Goal: Find specific page/section: Find specific page/section

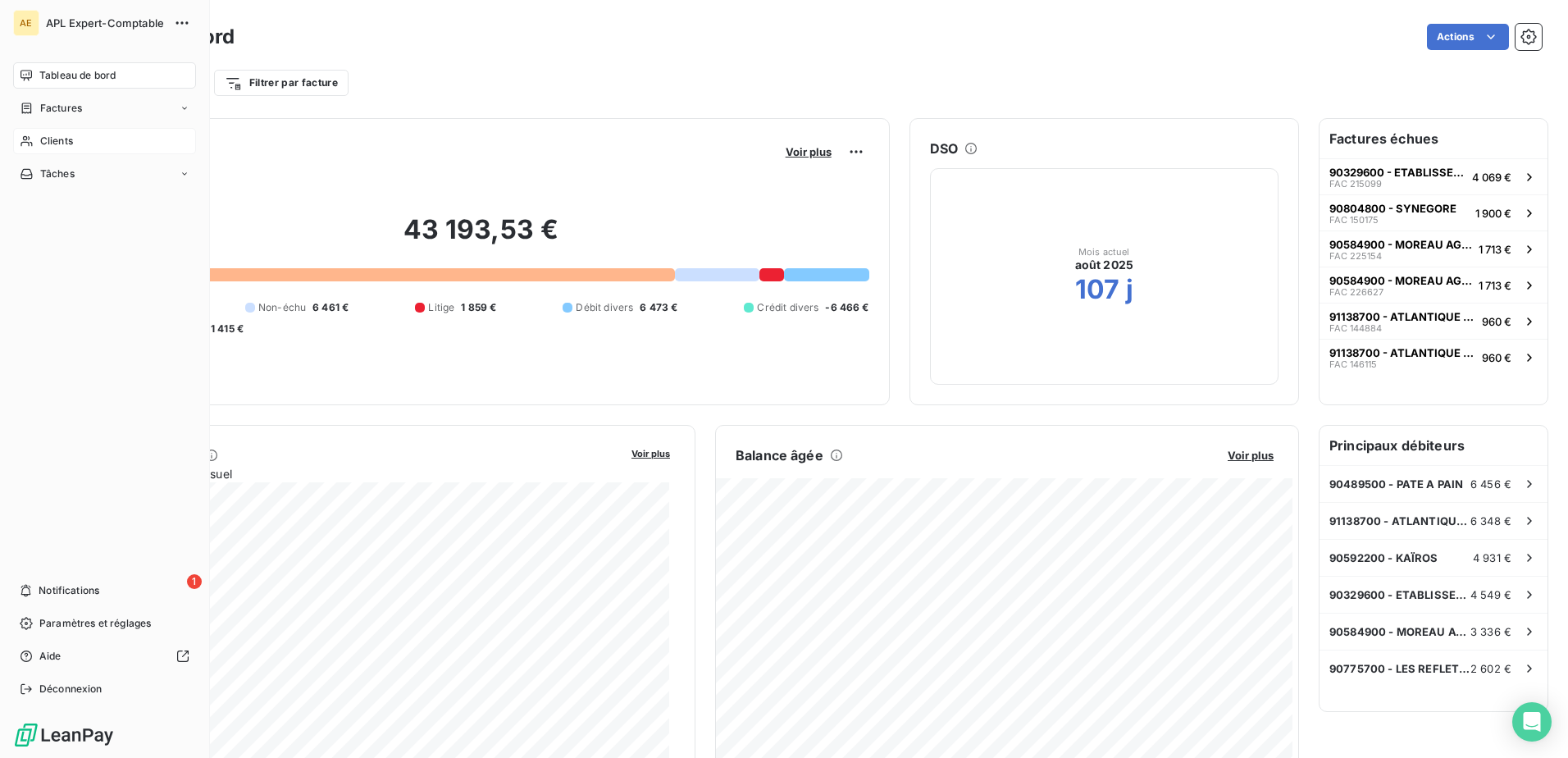
click at [40, 138] on span "Clients" at bounding box center [56, 141] width 32 height 15
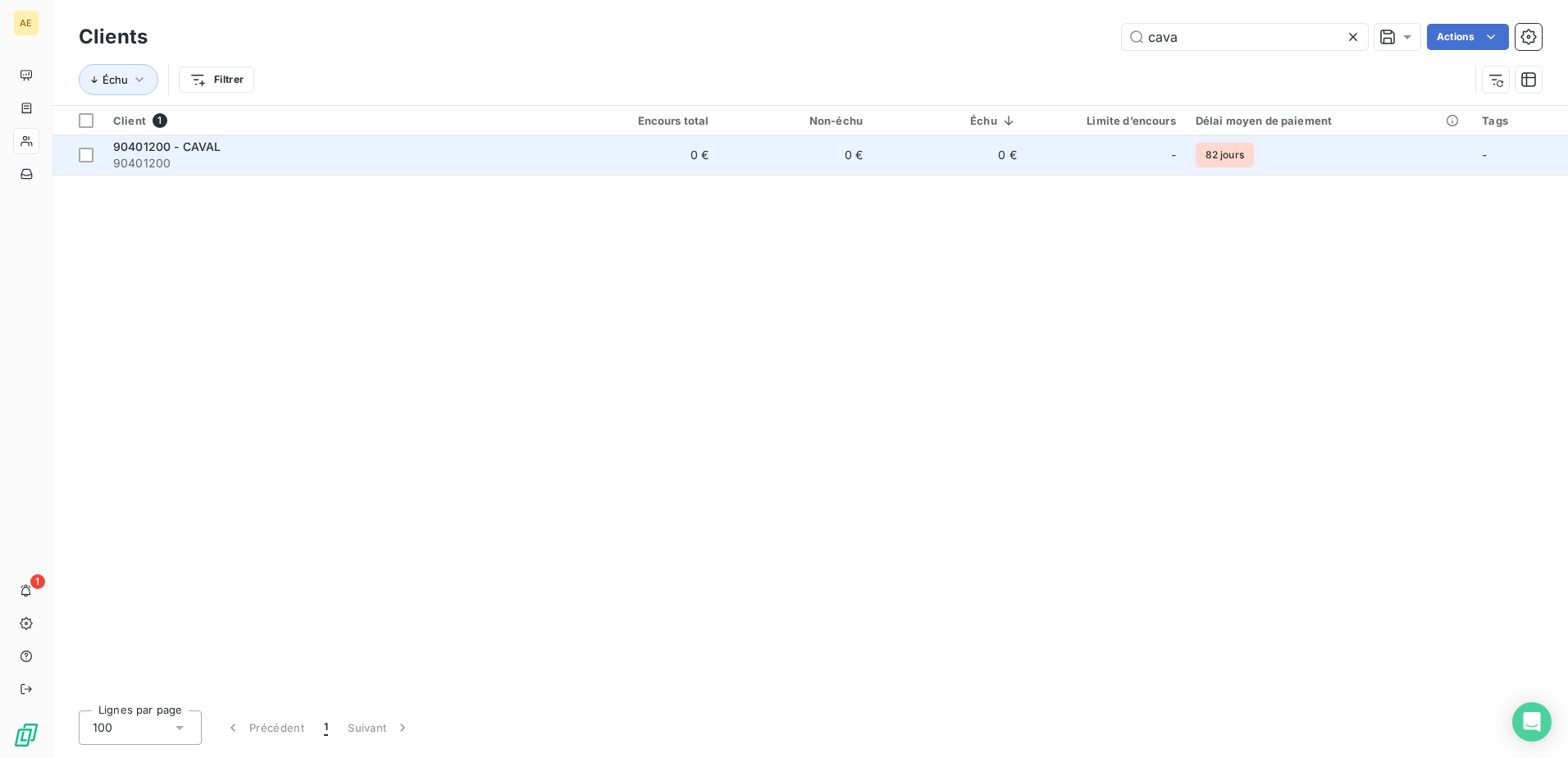
type input "cava"
click at [206, 155] on span "90401200" at bounding box center [334, 163] width 442 height 16
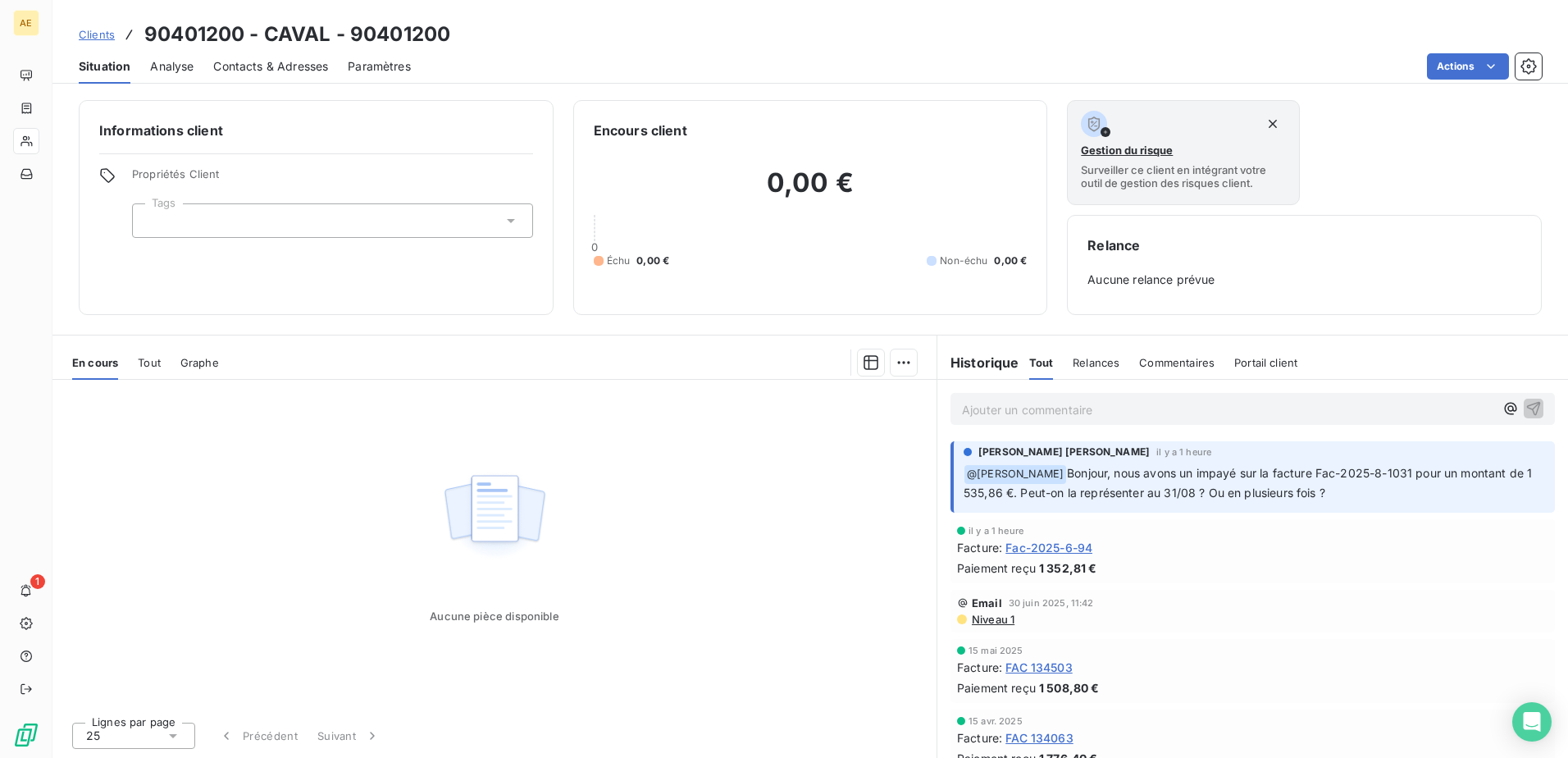
click at [158, 364] on span "Tout" at bounding box center [149, 363] width 23 height 13
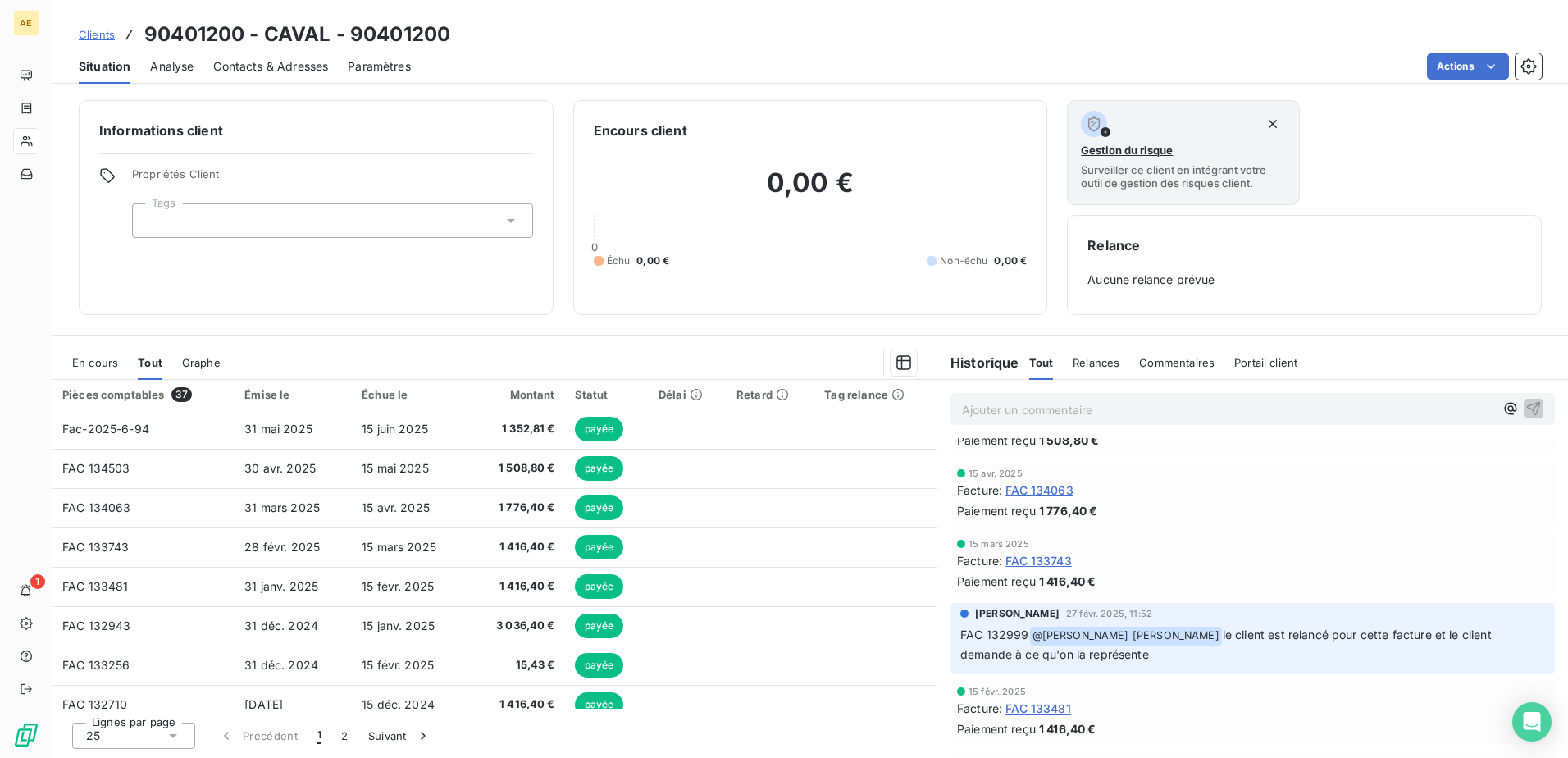
scroll to position [246, 0]
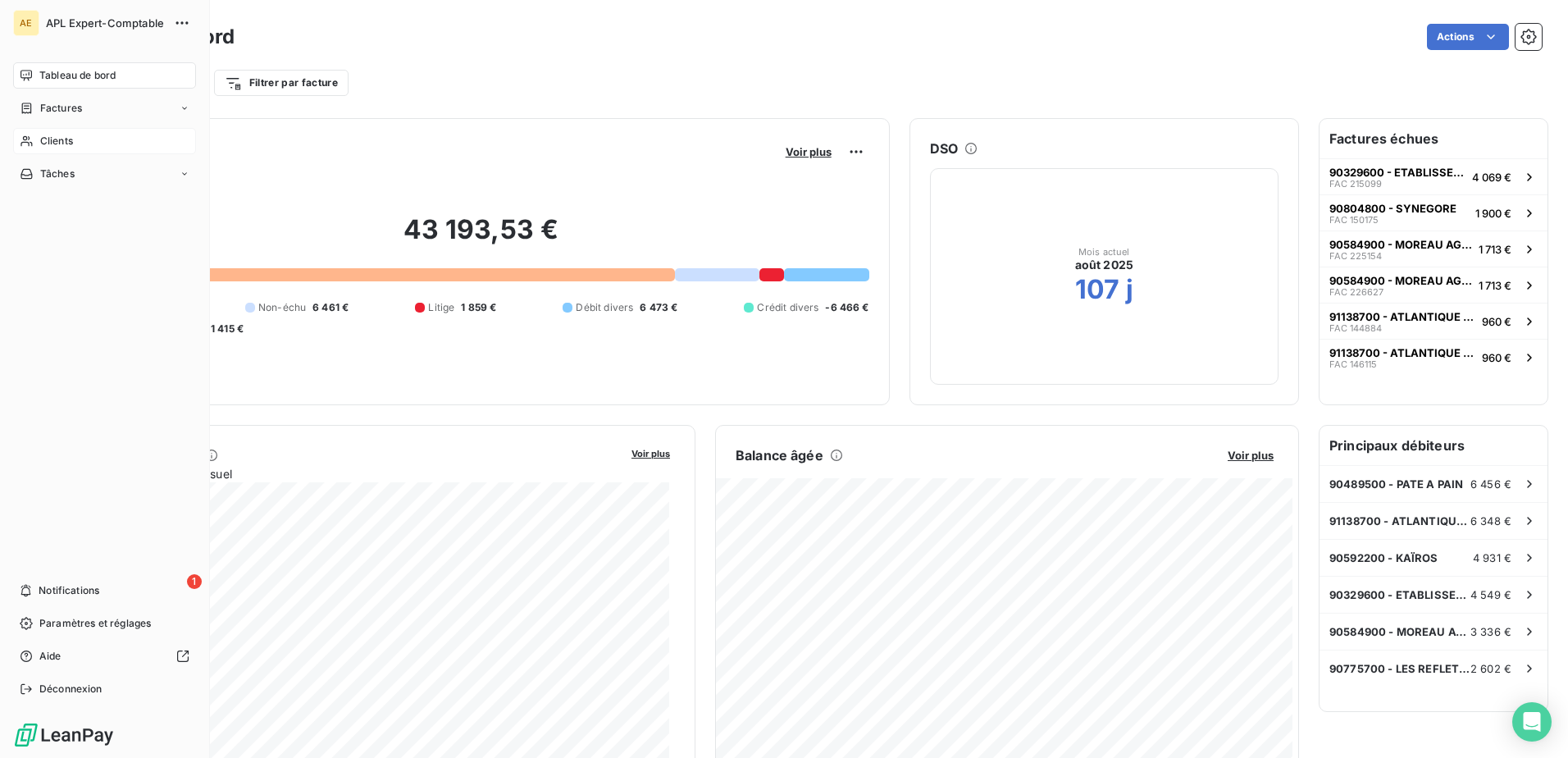
click at [58, 143] on span "Clients" at bounding box center [56, 141] width 32 height 15
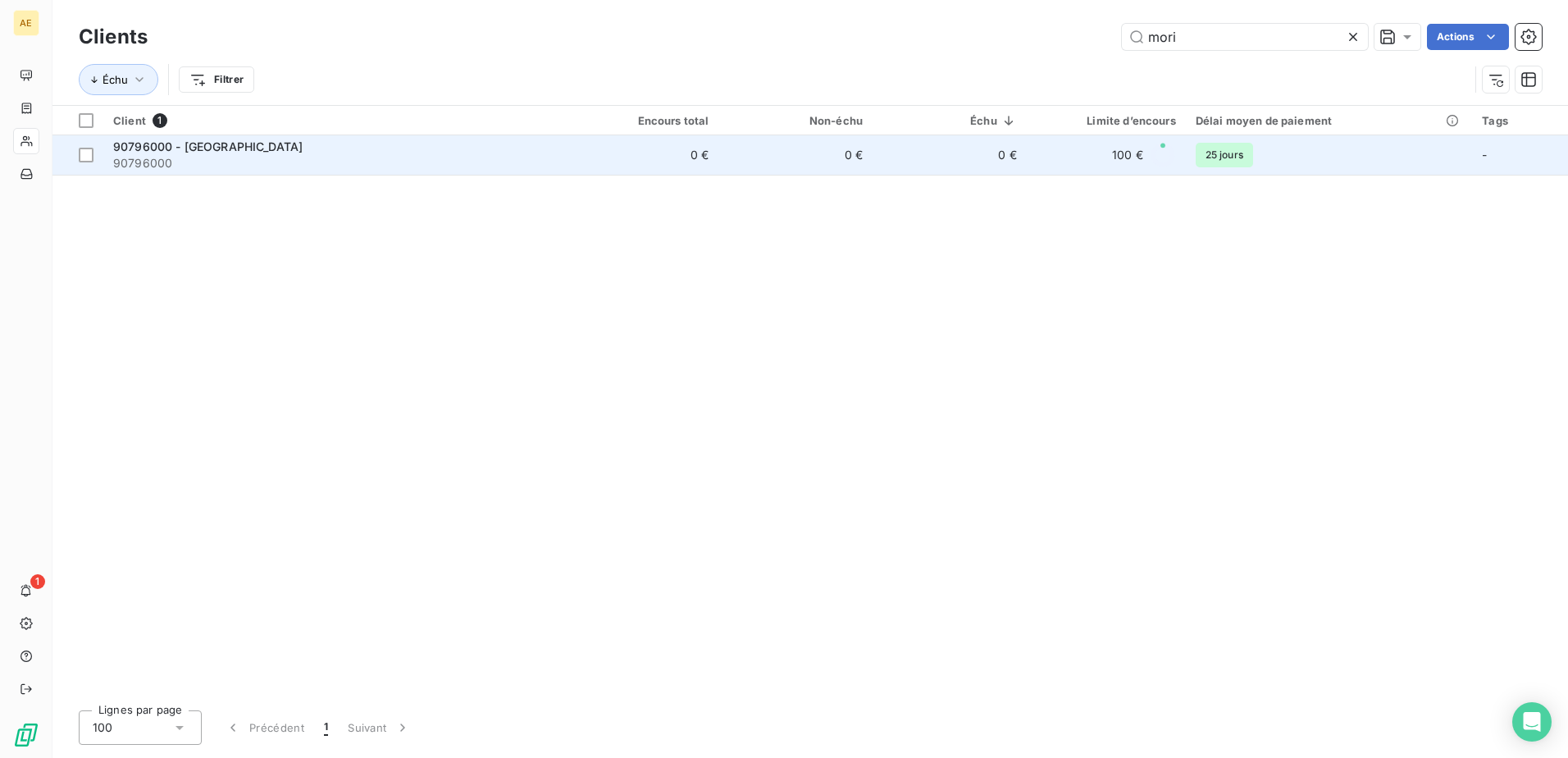
type input "mori"
click at [238, 144] on span "90796000 - [GEOGRAPHIC_DATA]" at bounding box center [208, 146] width 189 height 14
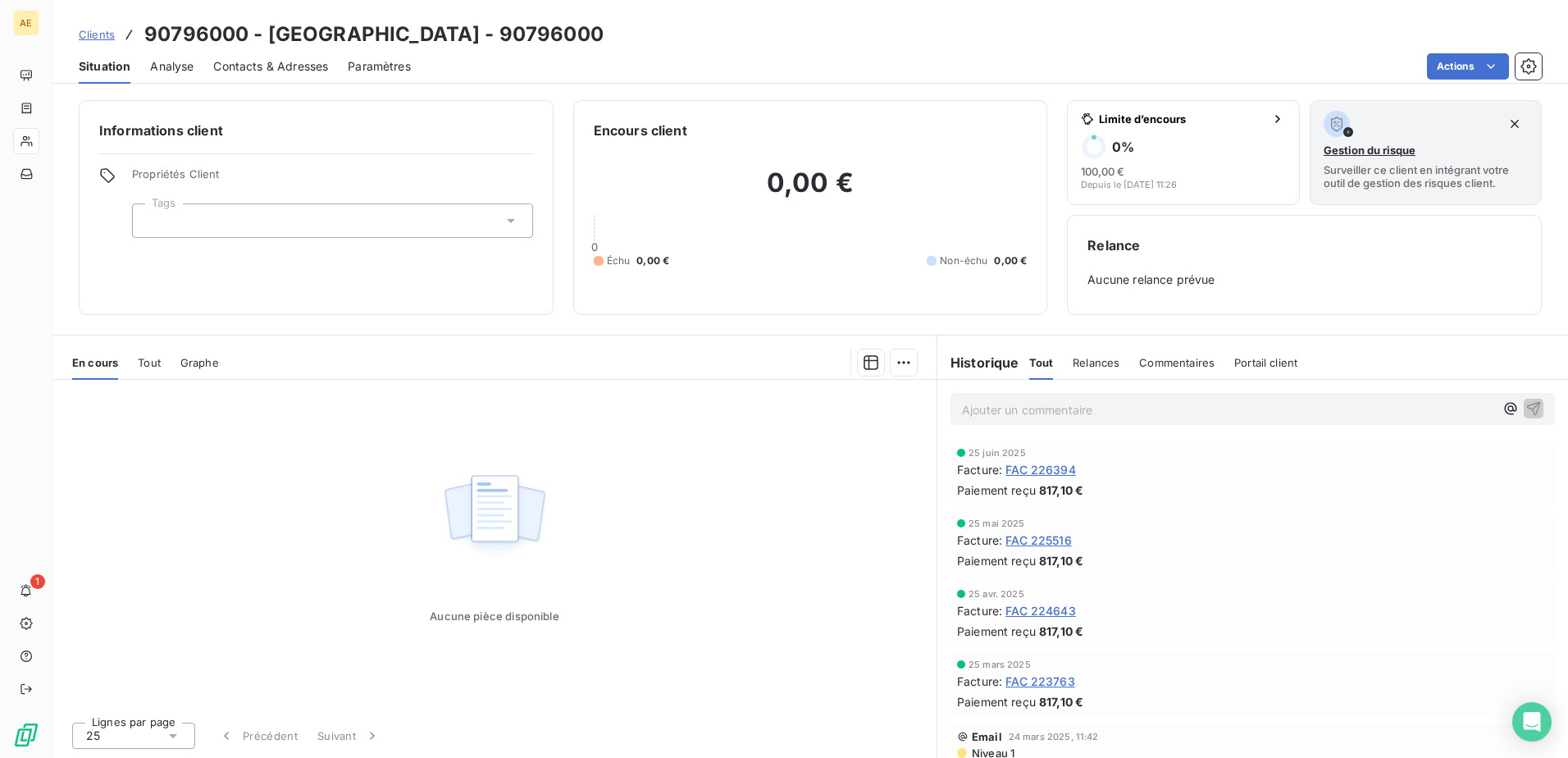
click at [152, 368] on span "Tout" at bounding box center [149, 363] width 23 height 13
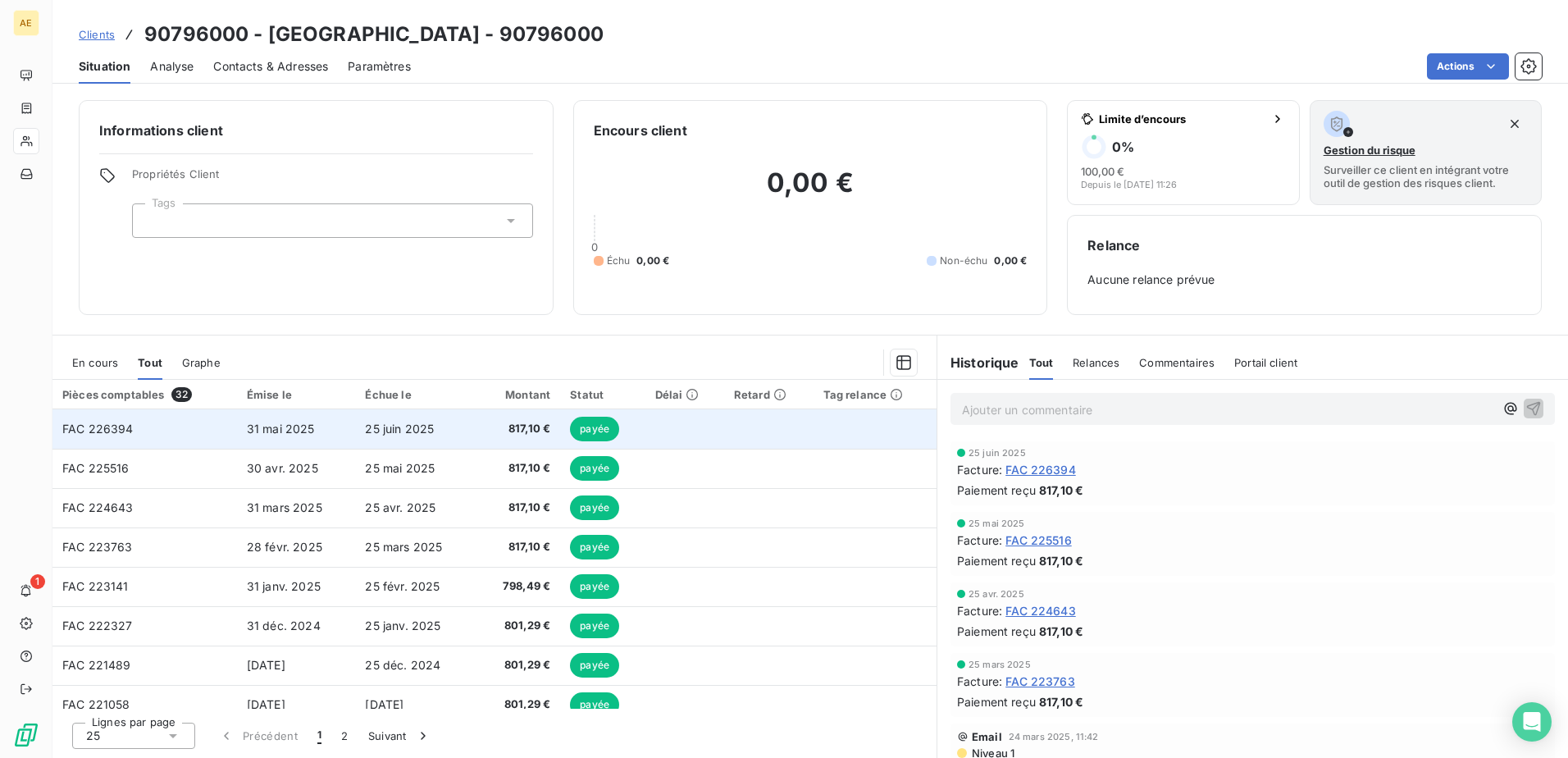
click at [206, 431] on td "FAC 226394" at bounding box center [145, 429] width 185 height 39
